Goal: Task Accomplishment & Management: Use online tool/utility

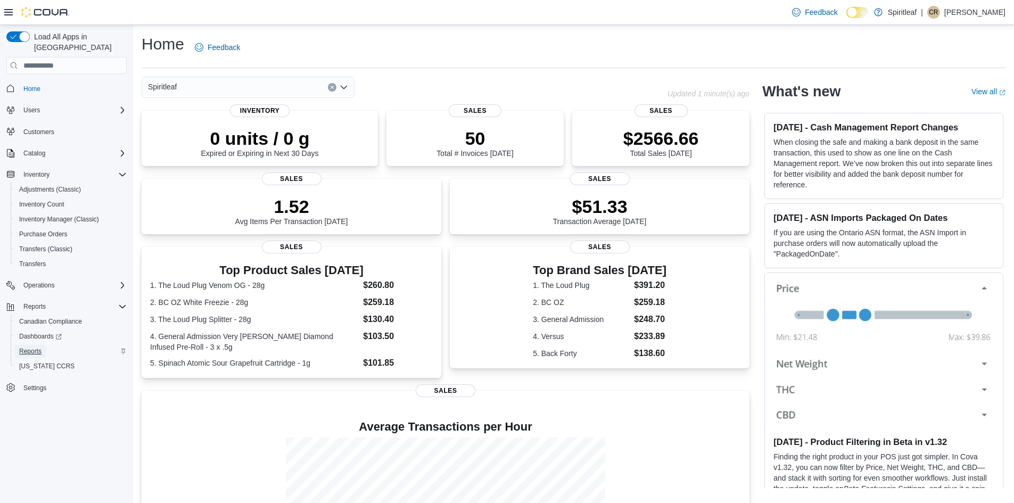
click at [23, 347] on span "Reports" at bounding box center [30, 351] width 22 height 9
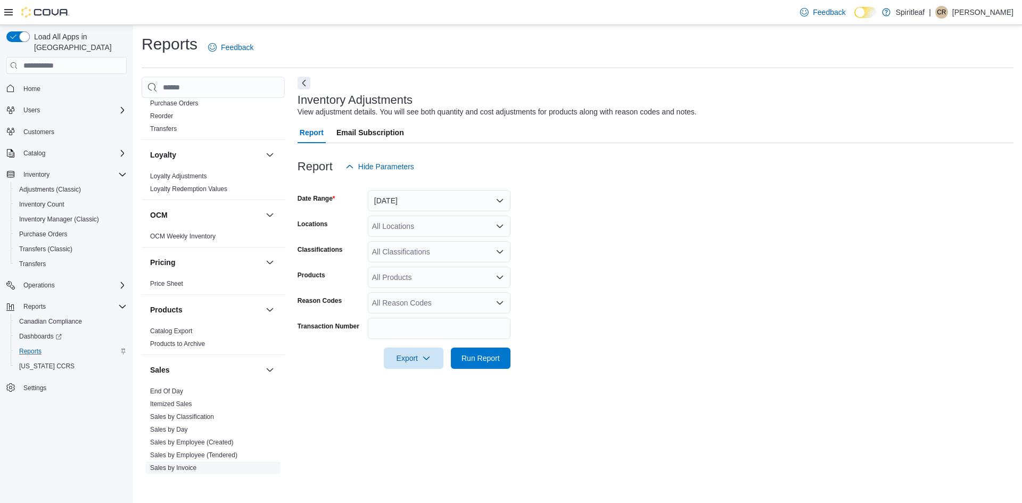
scroll to position [649, 0]
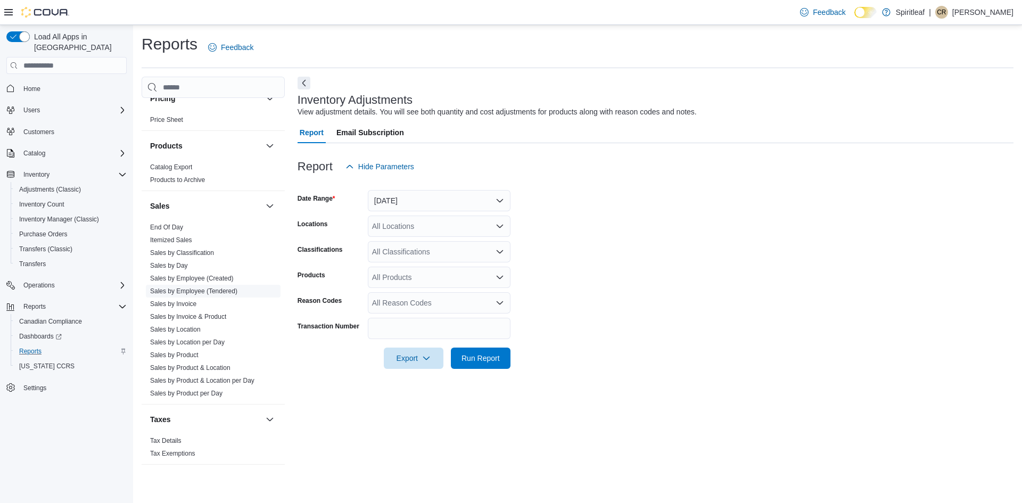
click at [186, 293] on link "Sales by Employee (Tendered)" at bounding box center [193, 290] width 87 height 7
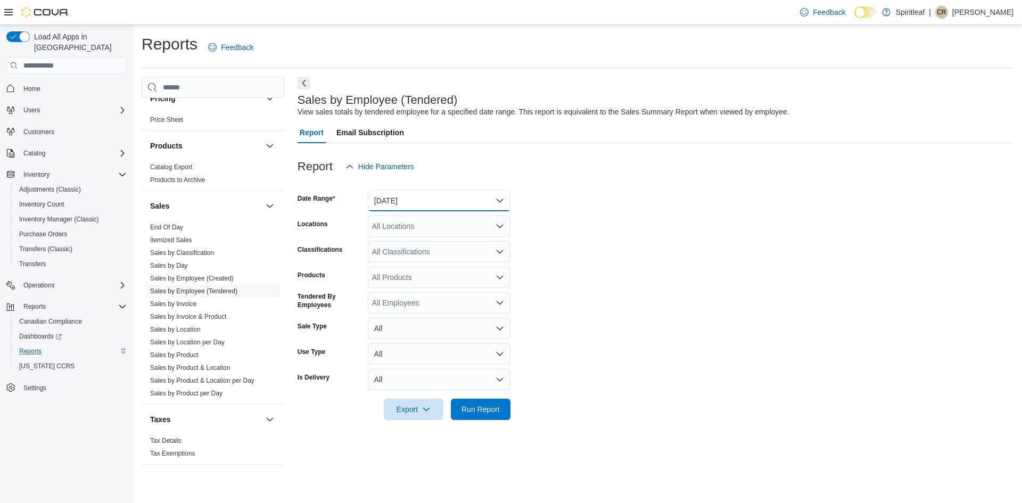
click at [381, 208] on button "Yesterday" at bounding box center [439, 200] width 143 height 21
click at [419, 243] on span "Today" at bounding box center [445, 243] width 121 height 13
click at [451, 240] on form "Date Range Today Locations All Locations Classifications All Classifications Pr…" at bounding box center [656, 298] width 716 height 243
click at [427, 226] on div "All Locations" at bounding box center [439, 226] width 143 height 21
type input "***"
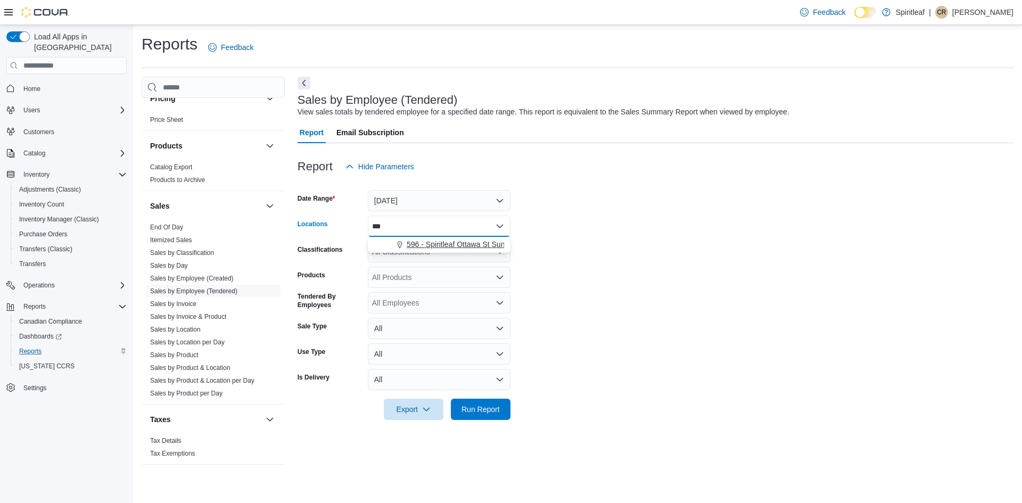
click at [453, 250] on button "596 - Spiritleaf Ottawa St Sunrise (Kitchener)" at bounding box center [439, 244] width 143 height 15
click at [556, 244] on form "Date Range Today Locations 596 - Spiritleaf Ottawa St Sunrise (Kitchener) Class…" at bounding box center [656, 298] width 716 height 243
click at [386, 251] on div "All Classifications" at bounding box center [439, 251] width 143 height 21
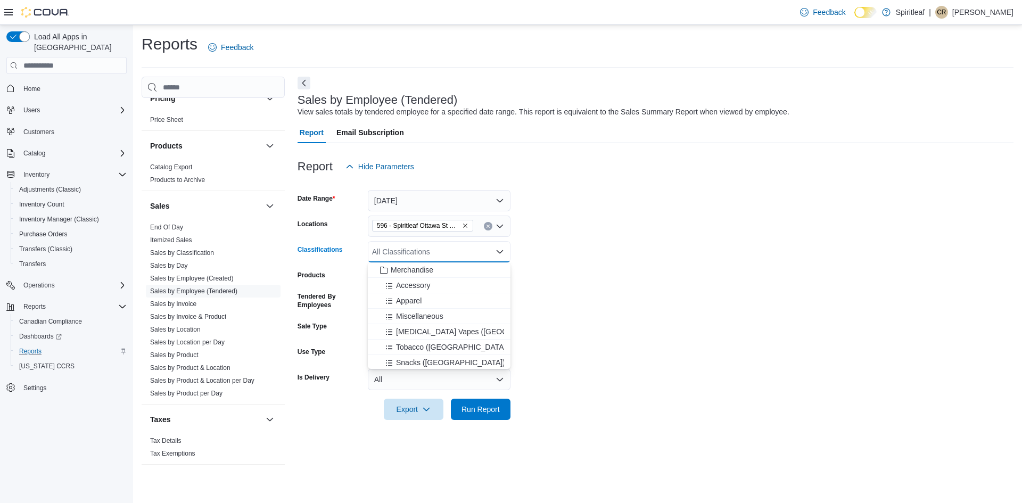
scroll to position [15, 0]
click at [575, 301] on form "Date Range Today Locations 596 - Spiritleaf Ottawa St Sunrise (Kitchener) Class…" at bounding box center [656, 298] width 716 height 243
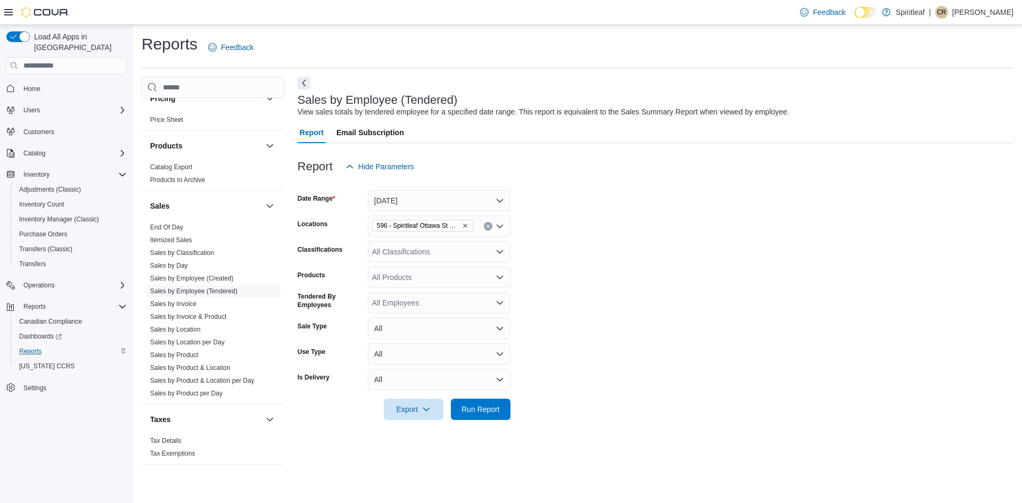
click at [394, 304] on div "All Employees" at bounding box center [439, 302] width 143 height 21
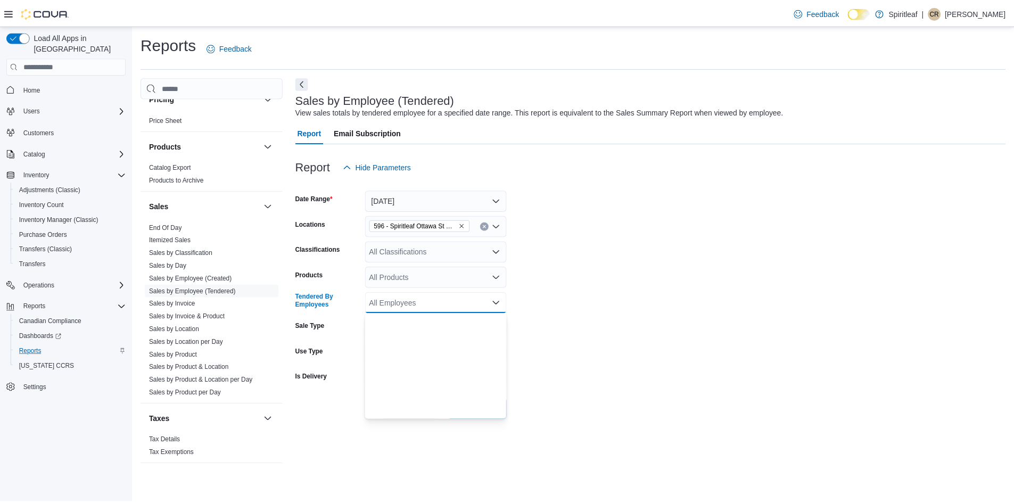
scroll to position [3513, 0]
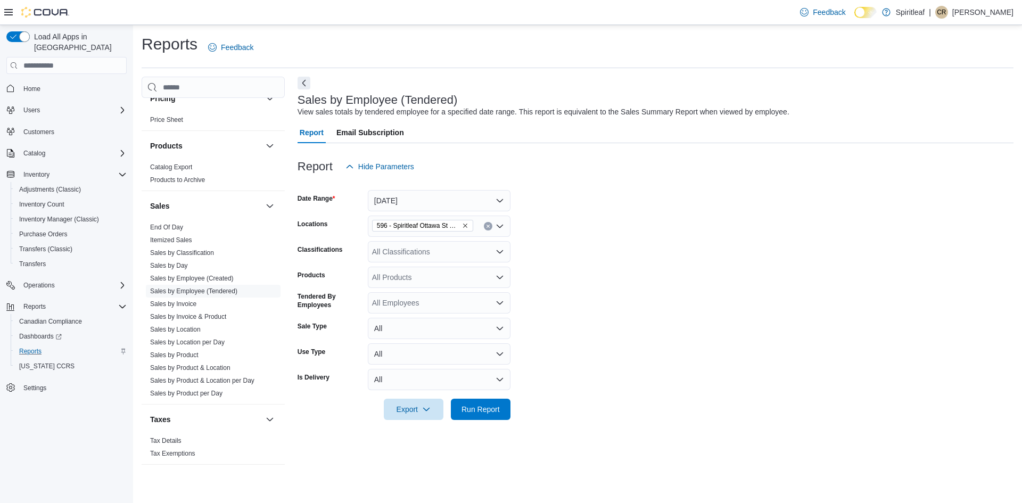
click at [555, 327] on form "Date Range Today Locations 596 - Spiritleaf Ottawa St Sunrise (Kitchener) Class…" at bounding box center [656, 298] width 716 height 243
click at [470, 415] on span "Run Report" at bounding box center [480, 408] width 47 height 21
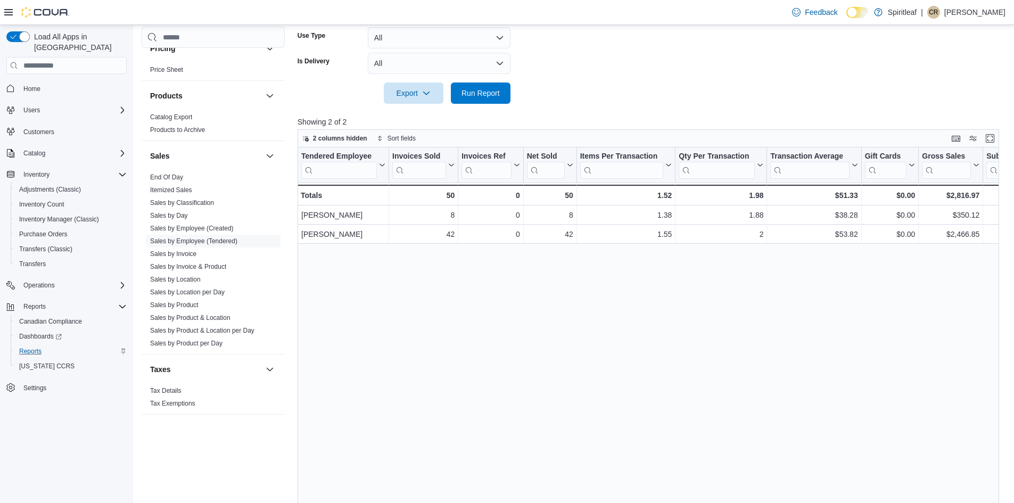
scroll to position [300, 0]
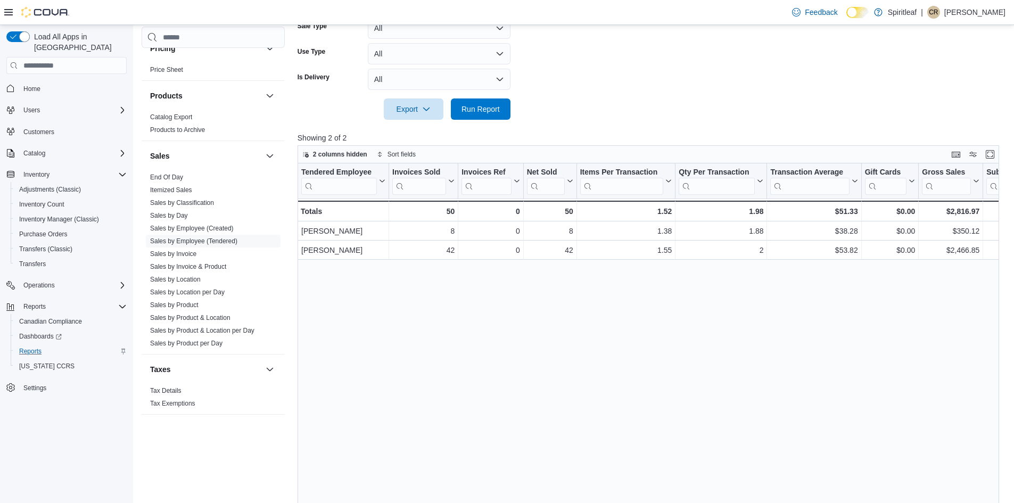
drag, startPoint x: 532, startPoint y: 17, endPoint x: 340, endPoint y: 316, distance: 355.5
click at [340, 316] on div "Tendered Employee Click to view column header actions Invoices Sold Click to vi…" at bounding box center [652, 355] width 709 height 384
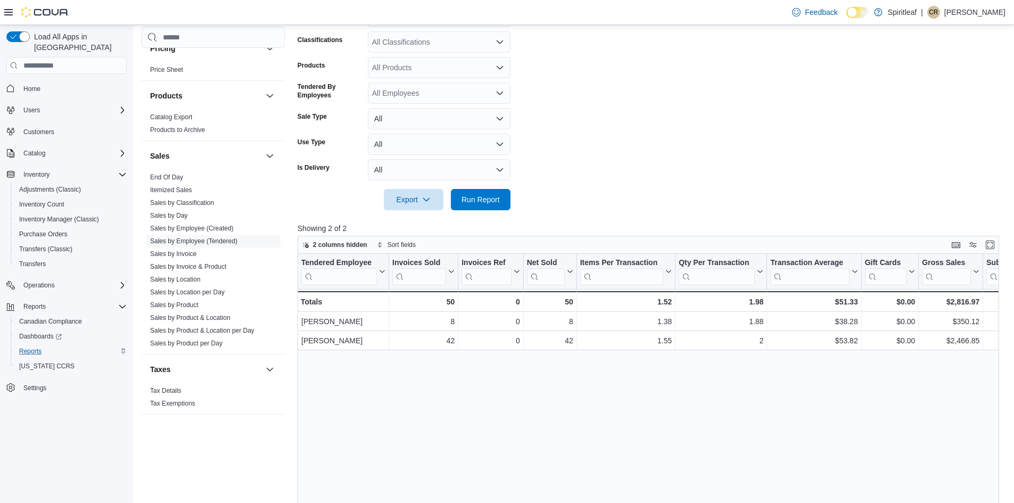
scroll to position [213, 0]
